Goal: Information Seeking & Learning: Check status

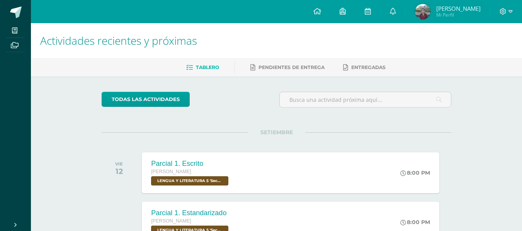
scroll to position [74, 0]
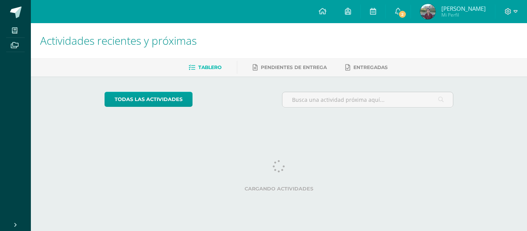
click at [395, 58] on div "Tablero Pendientes de entrega Entregadas" at bounding box center [288, 67] width 515 height 18
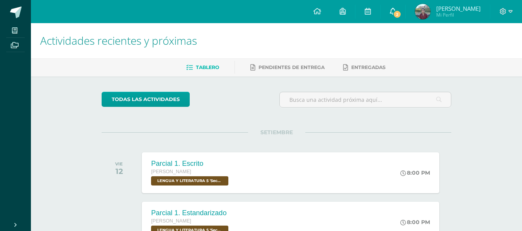
click at [401, 14] on span "2" at bounding box center [397, 14] width 8 height 8
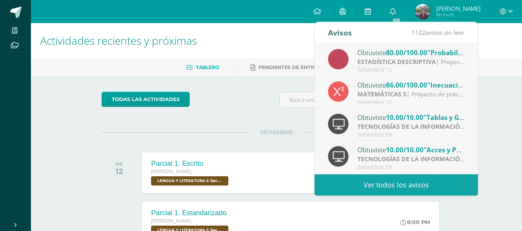
click at [423, 14] on img at bounding box center [422, 11] width 15 height 15
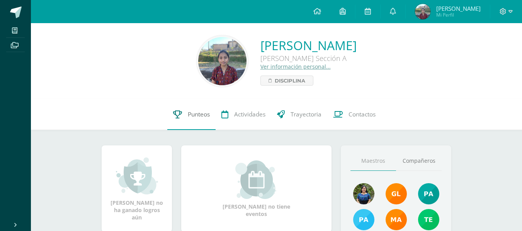
click at [200, 113] on span "Punteos" at bounding box center [199, 114] width 22 height 8
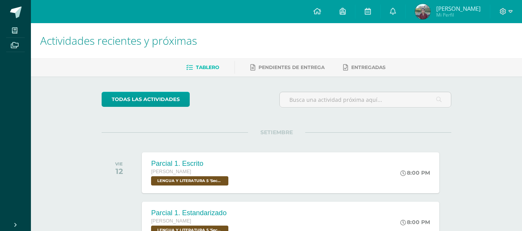
click at [421, 11] on img at bounding box center [422, 11] width 15 height 15
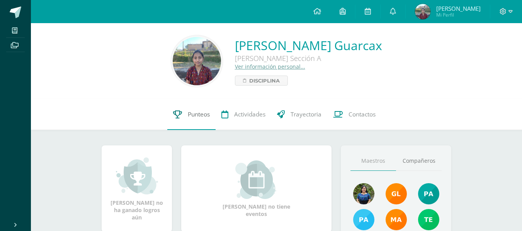
click at [186, 119] on link "Punteos" at bounding box center [191, 114] width 48 height 31
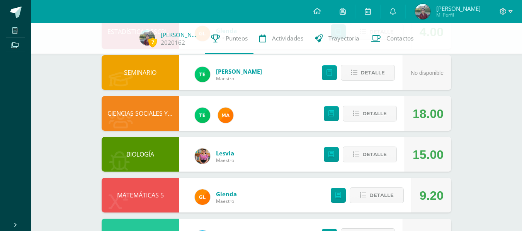
scroll to position [107, 0]
